Goal: Information Seeking & Learning: Learn about a topic

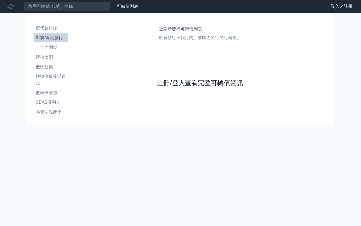
click at [169, 83] on link "註冊/登入查看完整可轉債資訊" at bounding box center [200, 83] width 86 height 9
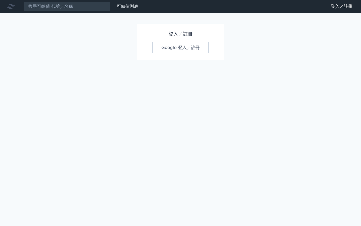
click at [176, 50] on link "Google 登入／註冊" at bounding box center [180, 47] width 56 height 11
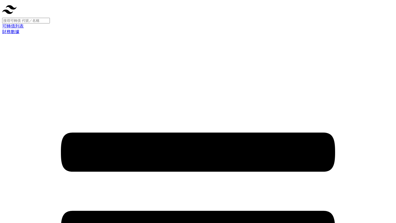
copy div "65331"
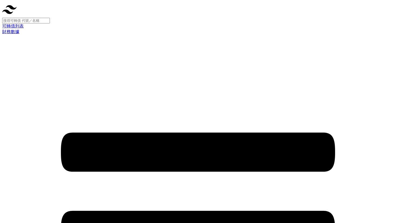
drag, startPoint x: 323, startPoint y: 74, endPoint x: 346, endPoint y: 75, distance: 23.0
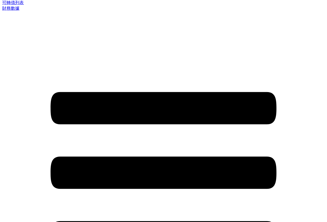
scroll to position [27, 0]
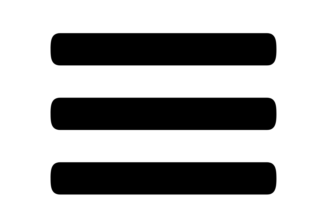
scroll to position [108, 0]
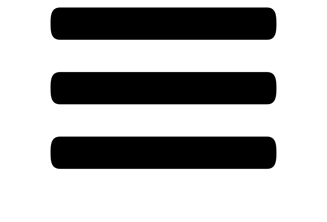
drag, startPoint x: 111, startPoint y: 54, endPoint x: 273, endPoint y: 137, distance: 182.0
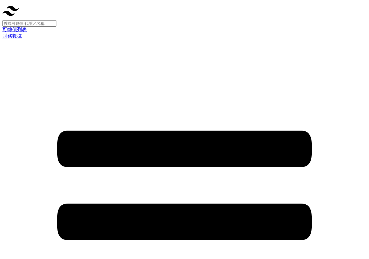
scroll to position [0, 0]
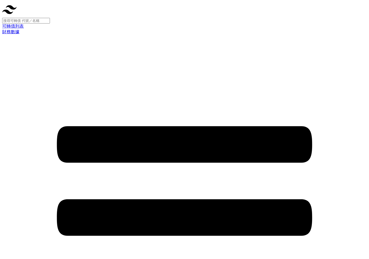
click at [50, 18] on input at bounding box center [26, 21] width 48 height 6
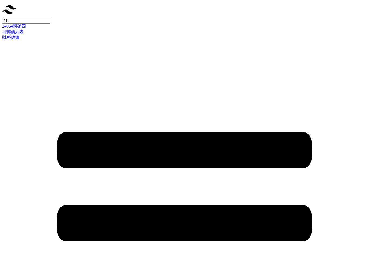
type input "2"
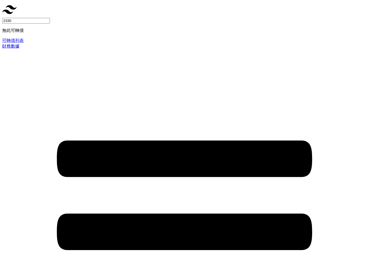
type input "2330"
click at [127, 38] on div at bounding box center [184, 38] width 365 height 0
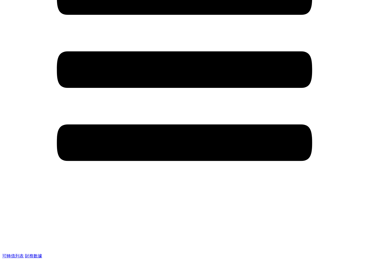
scroll to position [148, 0]
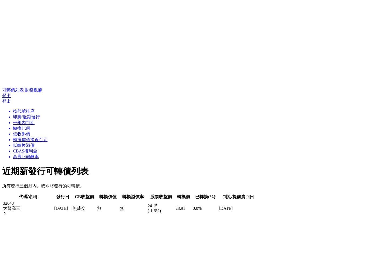
scroll to position [323, 0]
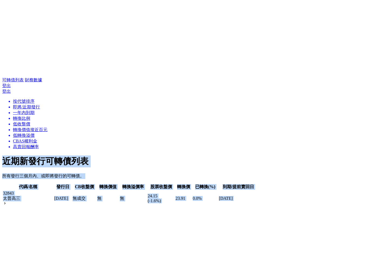
drag, startPoint x: 73, startPoint y: 101, endPoint x: 242, endPoint y: 247, distance: 223.7
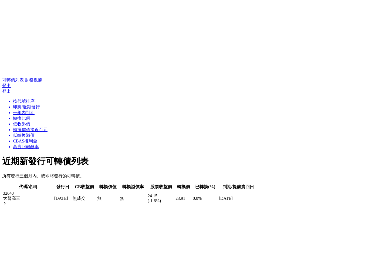
click at [53, 150] on div "按代號排序 即將/近期發行 一年內到期 轉換比例 低收盤價 轉換價值接近百元 低轉換溢價 CBAS權利金 高賣回報酬率" at bounding box center [184, 124] width 365 height 51
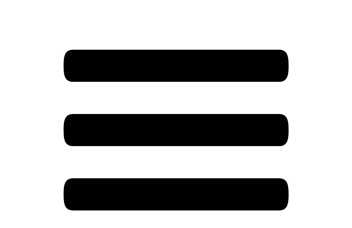
scroll to position [0, 0]
